Goal: Task Accomplishment & Management: Use online tool/utility

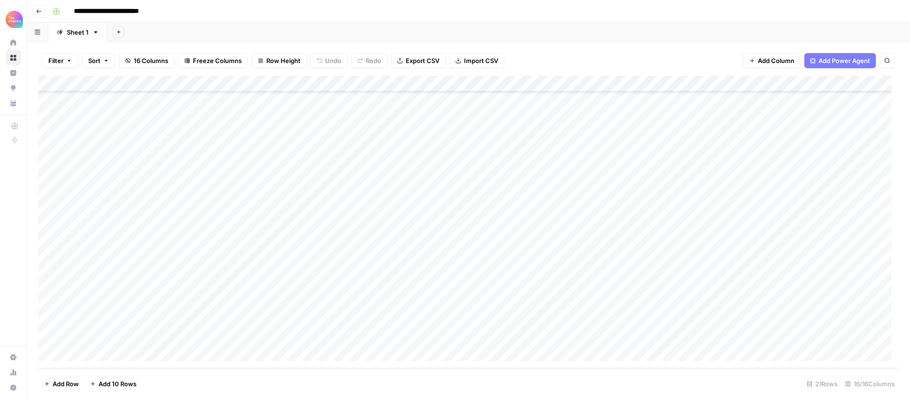
scroll to position [84, 0]
click at [116, 313] on div "Add Column" at bounding box center [468, 222] width 860 height 292
click at [216, 313] on div "Add Column" at bounding box center [468, 222] width 860 height 292
click at [213, 313] on div "Add Column" at bounding box center [468, 222] width 860 height 292
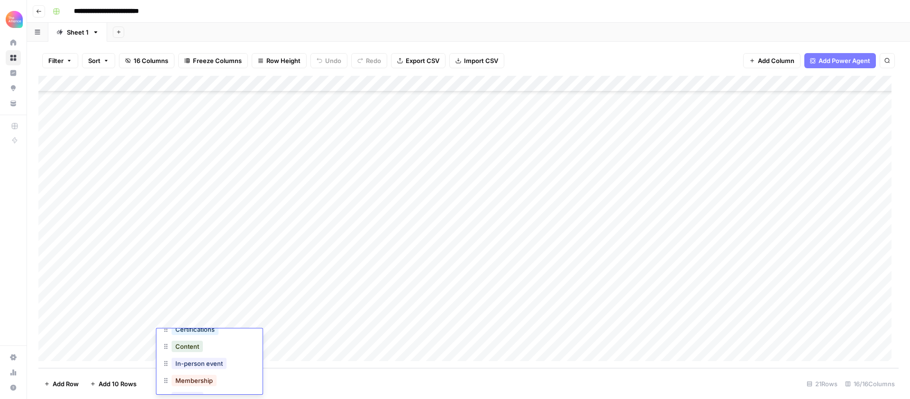
click at [307, 313] on div "Add Column" at bounding box center [468, 222] width 860 height 292
click at [294, 313] on div "Add Column" at bounding box center [468, 222] width 860 height 292
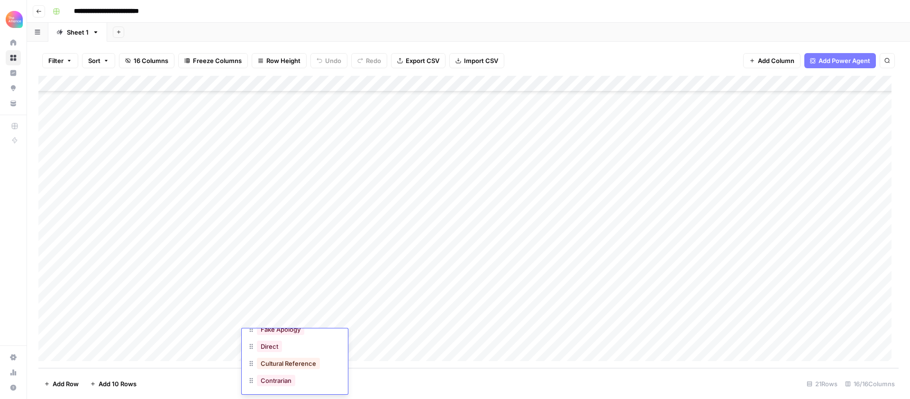
scroll to position [135, 0]
click at [378, 313] on div "Add Column" at bounding box center [468, 222] width 860 height 292
click at [381, 313] on div "Add Column" at bounding box center [468, 222] width 860 height 292
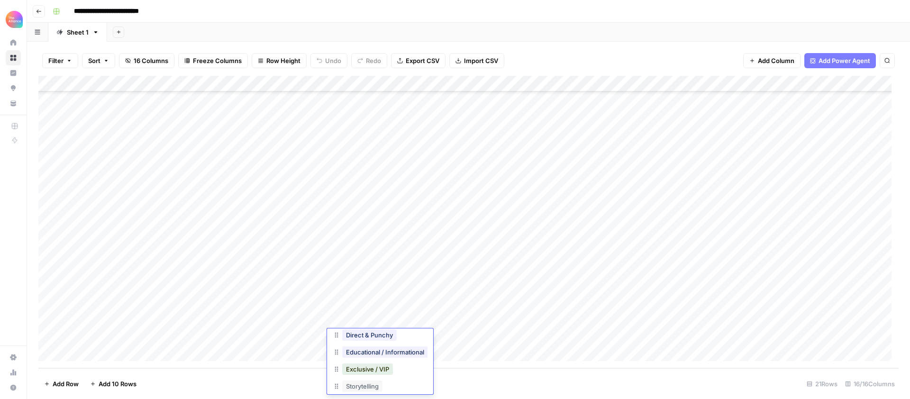
scroll to position [38, 0]
click at [469, 313] on div "Add Column" at bounding box center [468, 222] width 860 height 292
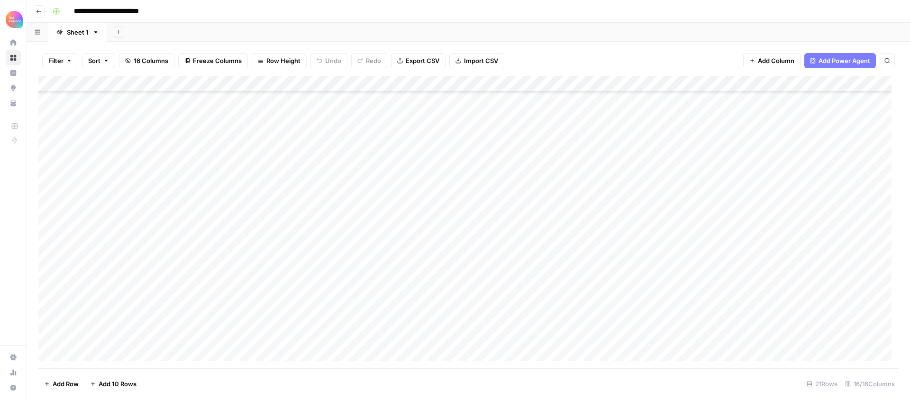
click at [459, 313] on div "Add Column" at bounding box center [468, 222] width 860 height 292
click at [550, 313] on div "Add Column" at bounding box center [468, 222] width 860 height 292
click at [682, 302] on div "Add Column" at bounding box center [468, 222] width 860 height 292
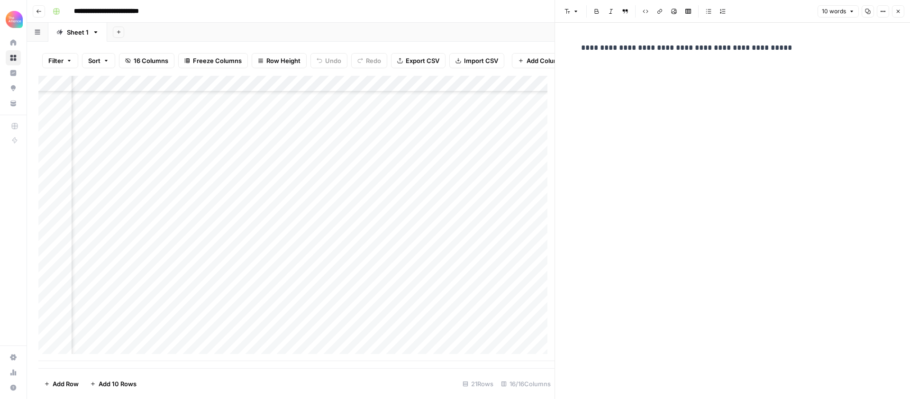
click at [682, 13] on icon "button" at bounding box center [898, 12] width 6 height 6
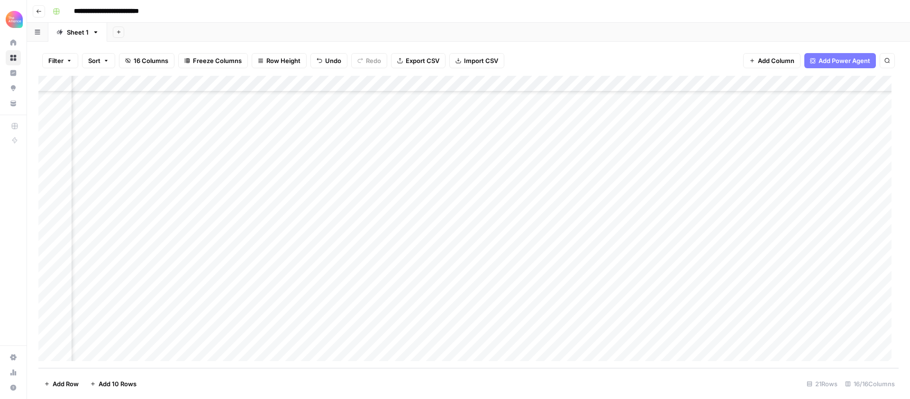
scroll to position [84, 477]
click at [611, 304] on div "Add Column" at bounding box center [468, 222] width 860 height 292
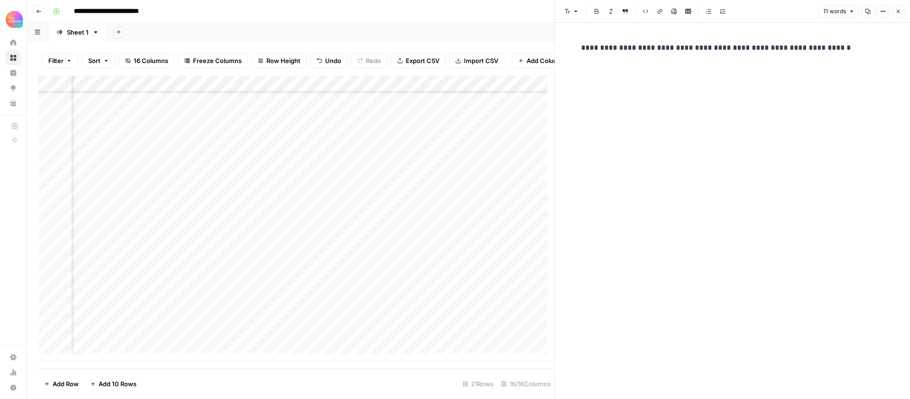
click at [682, 12] on button "Close" at bounding box center [898, 11] width 12 height 12
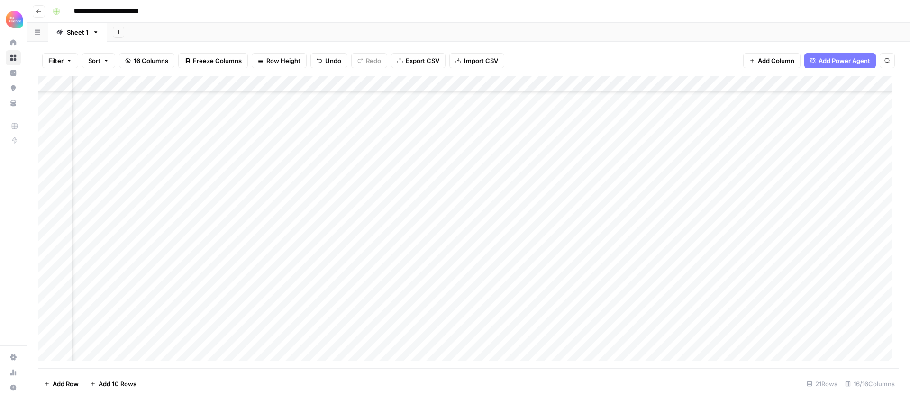
click at [682, 304] on div "Add Column" at bounding box center [468, 222] width 860 height 292
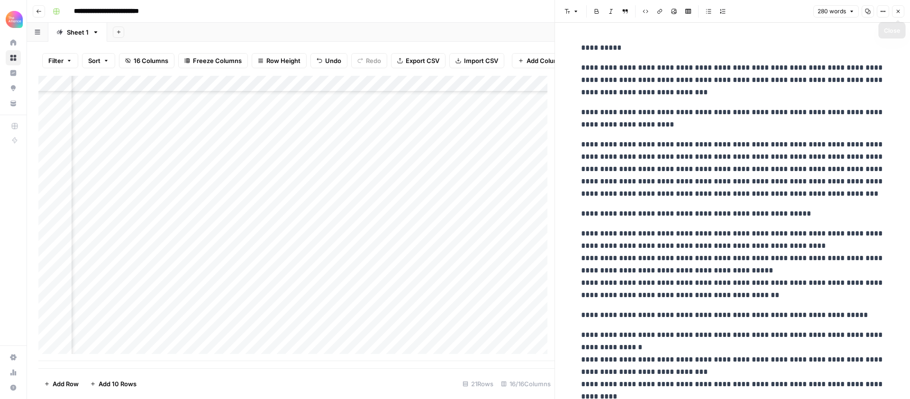
click at [682, 13] on icon "button" at bounding box center [898, 12] width 6 height 6
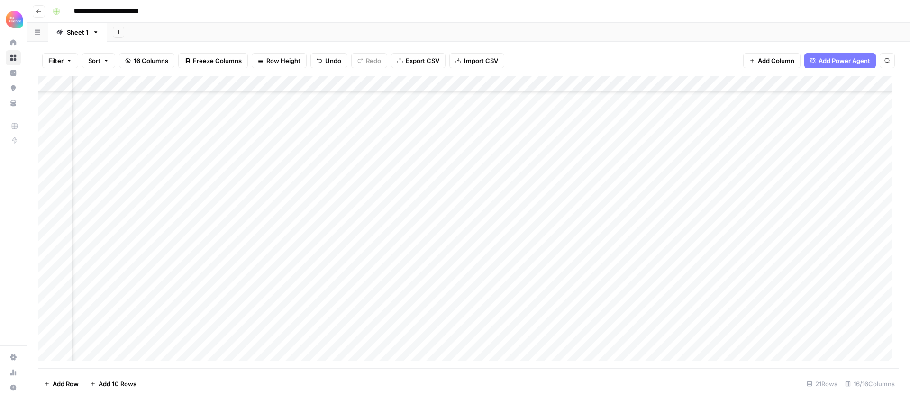
click at [682, 288] on div "Add Column" at bounding box center [468, 222] width 860 height 292
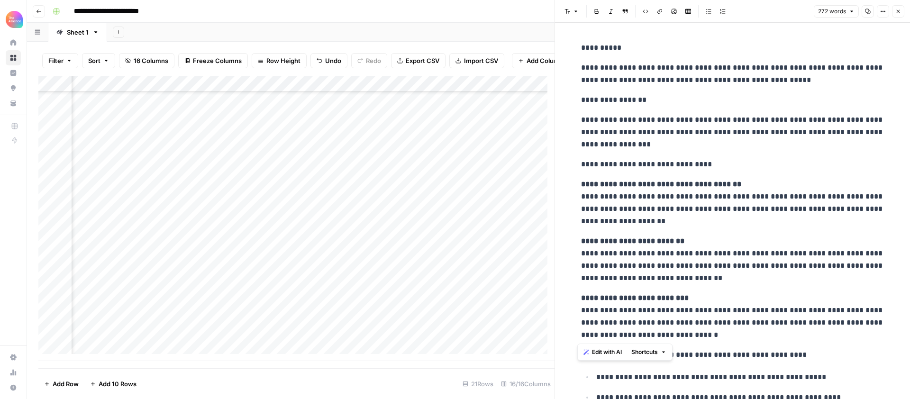
drag, startPoint x: 609, startPoint y: 207, endPoint x: 706, endPoint y: 334, distance: 160.2
click at [682, 313] on div "**********" at bounding box center [732, 306] width 315 height 537
click at [682, 11] on span "Close" at bounding box center [901, 11] width 0 height 0
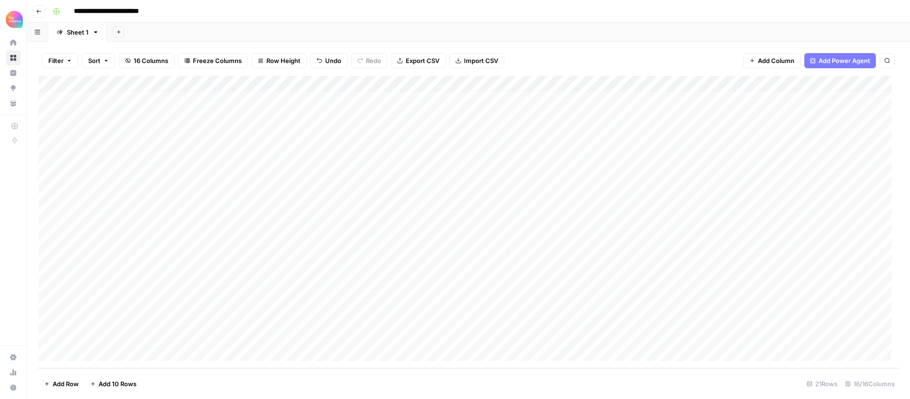
scroll to position [84, 0]
